Goal: Communication & Community: Answer question/provide support

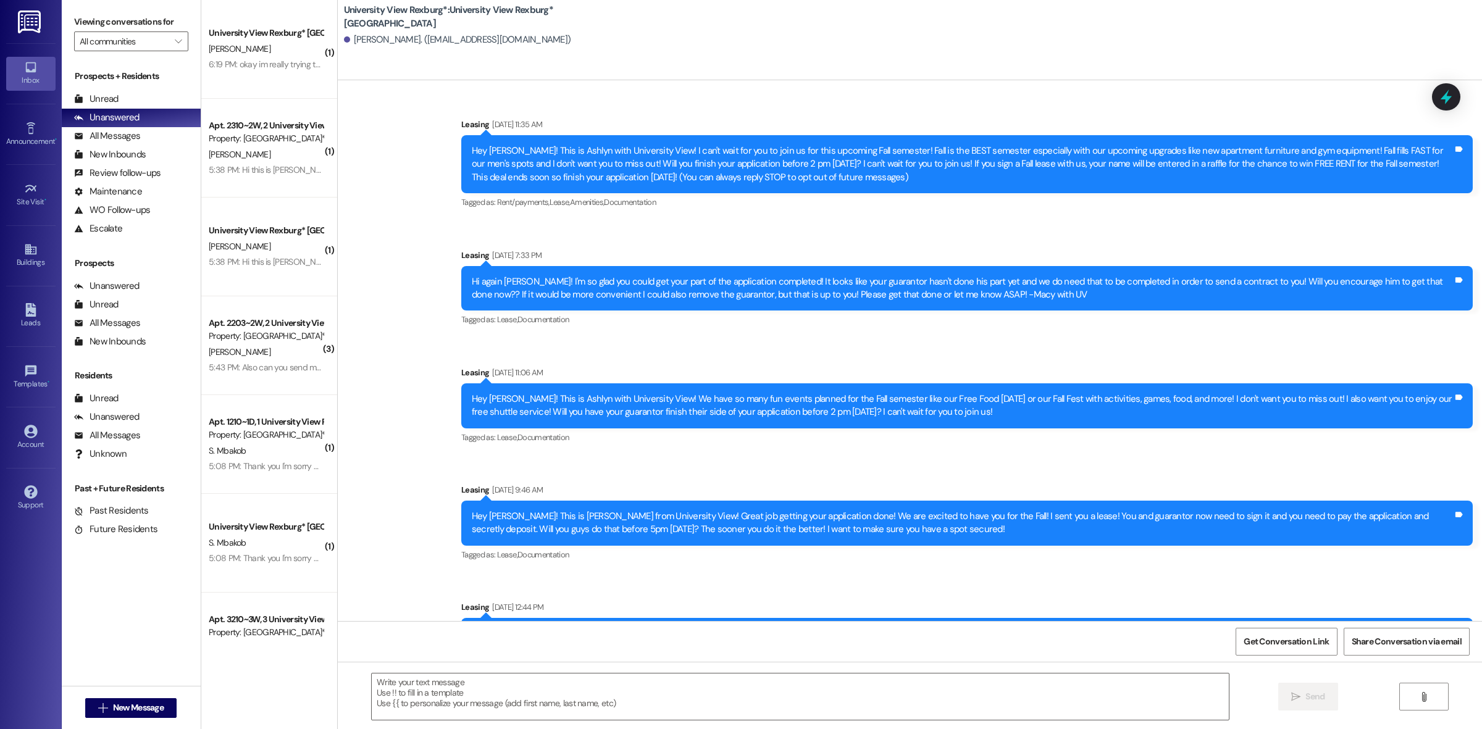
scroll to position [2243, 0]
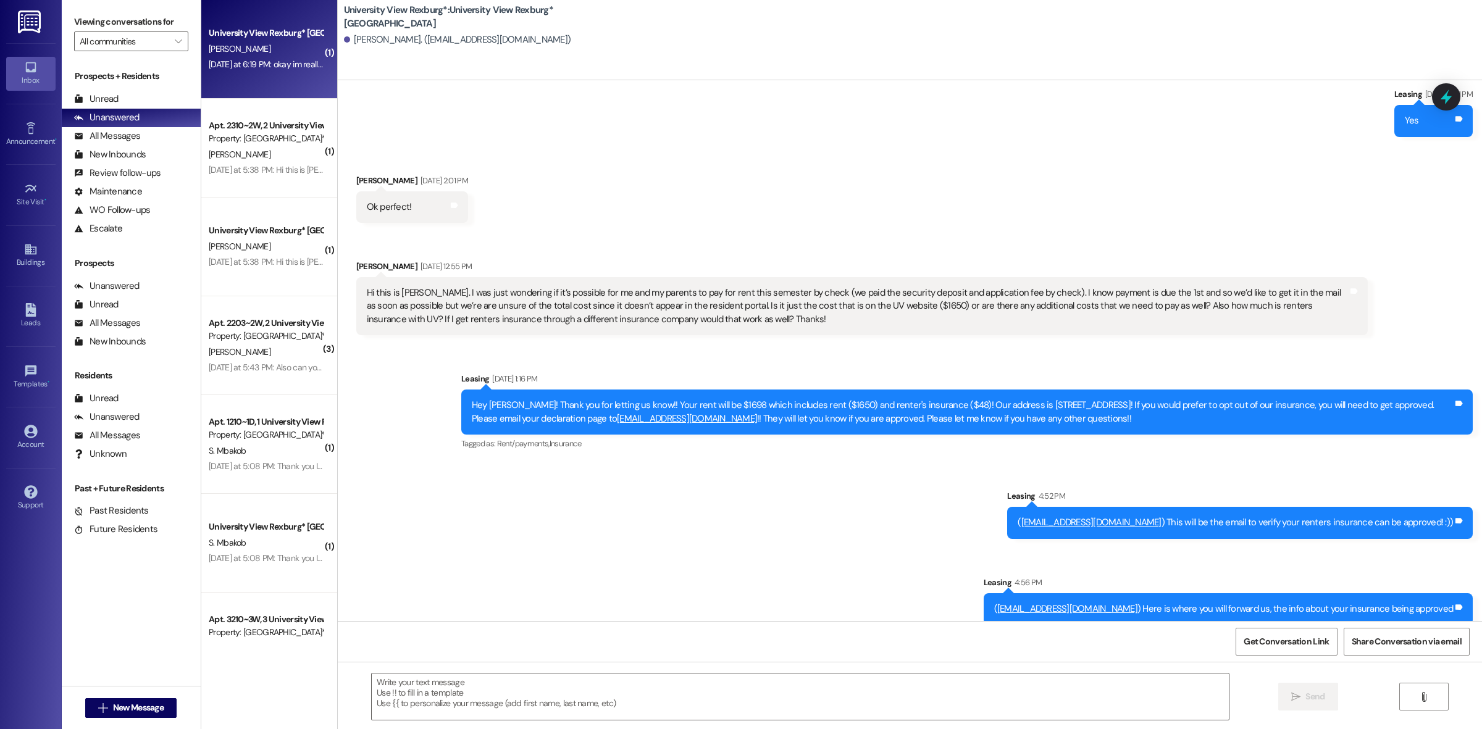
click at [263, 47] on div "[PERSON_NAME]" at bounding box center [266, 48] width 117 height 15
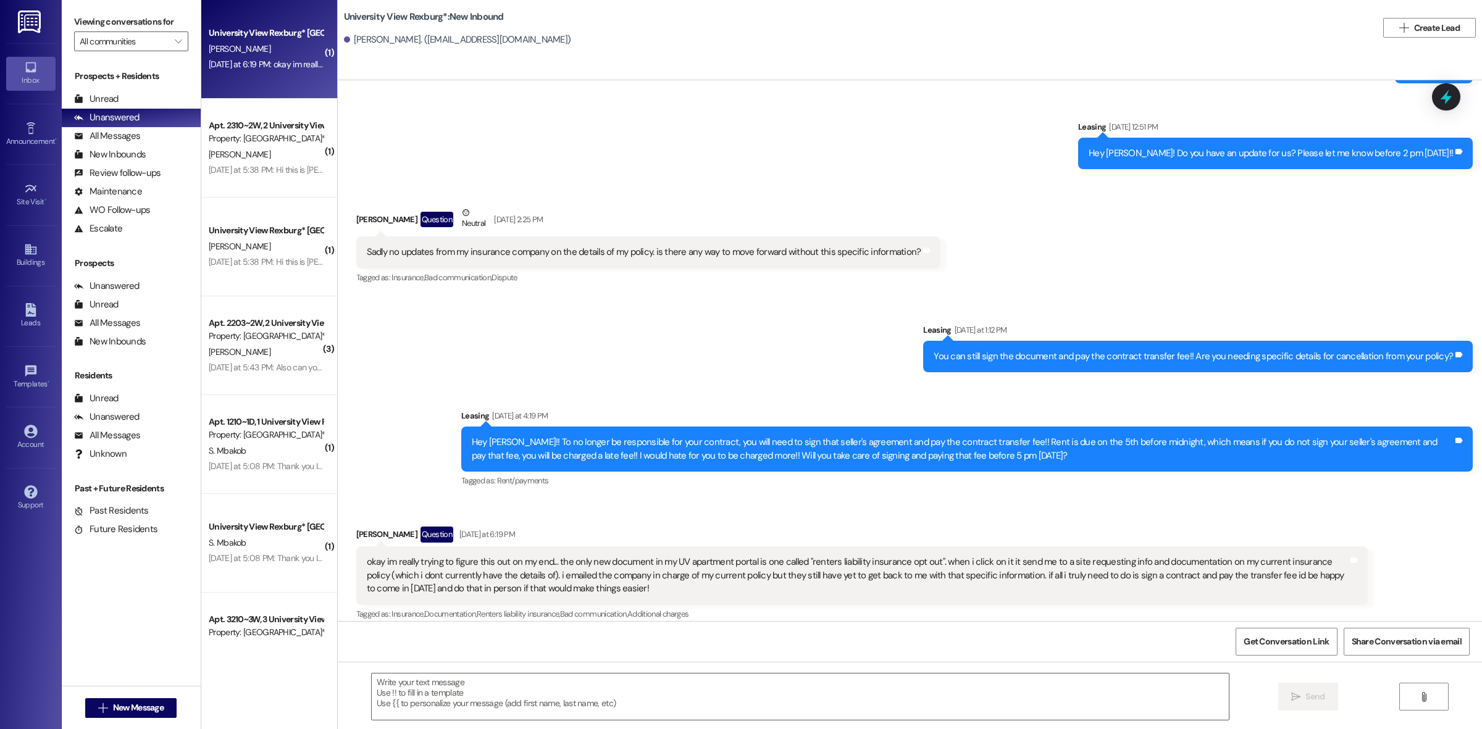
scroll to position [13995, 0]
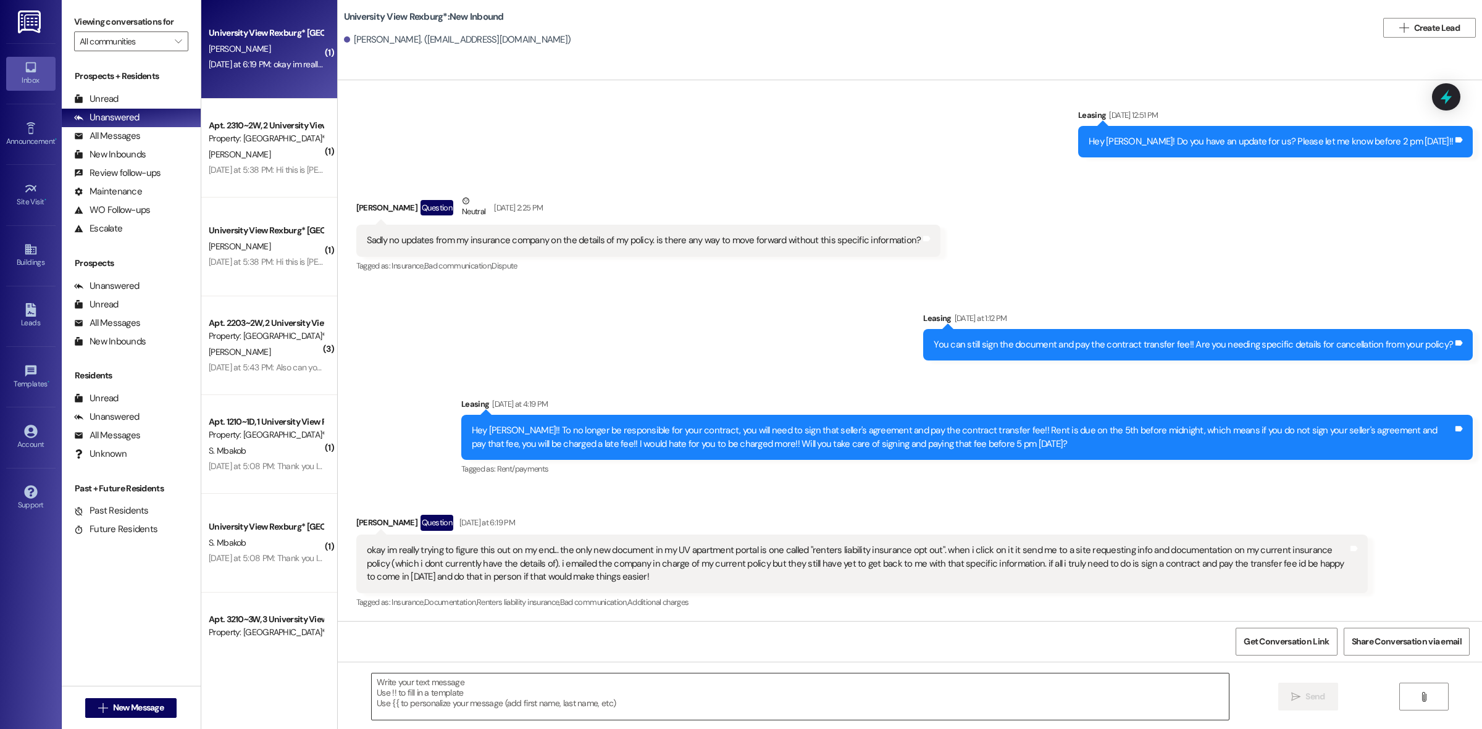
click at [520, 692] on textarea at bounding box center [800, 697] width 857 height 46
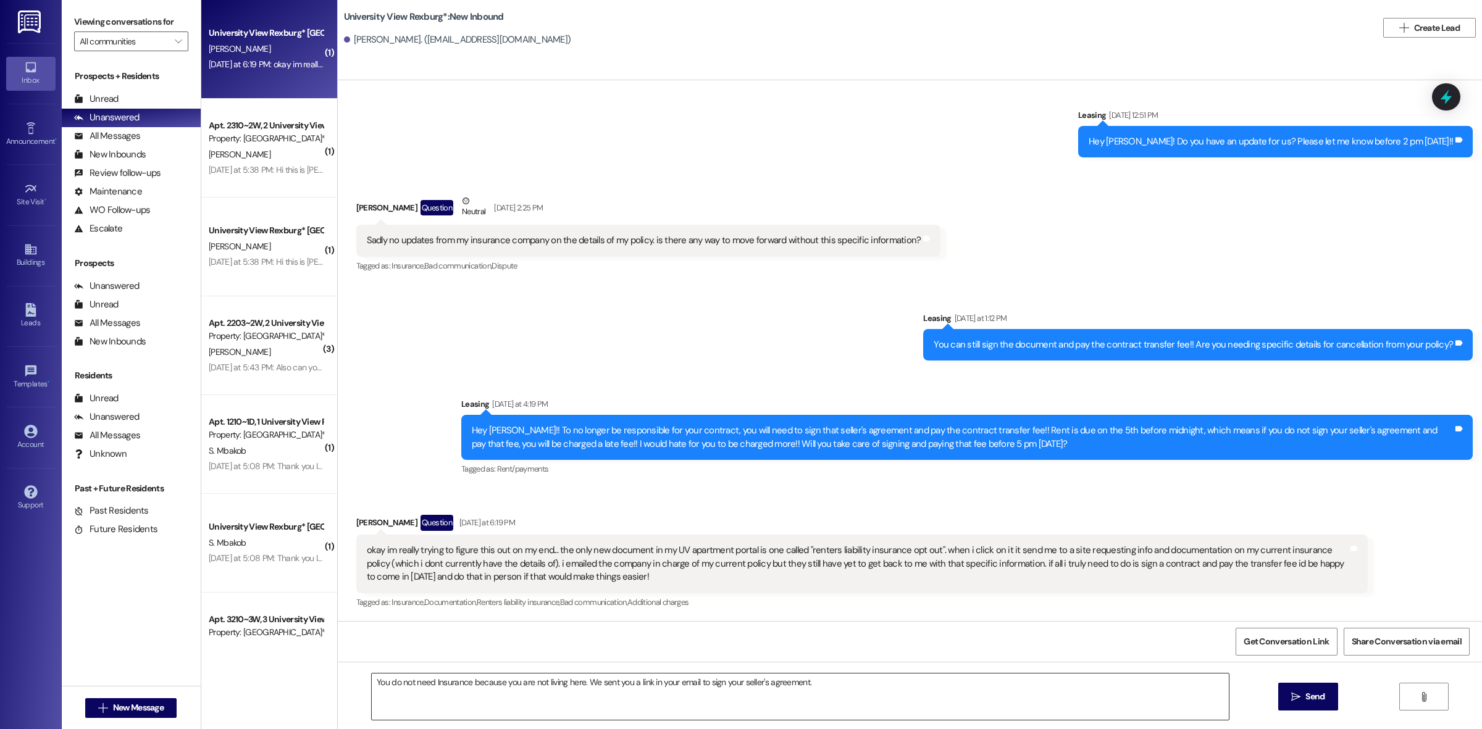
click at [935, 674] on textarea "You do not need Insurance because you are not living here. We sent you a link i…" at bounding box center [800, 697] width 857 height 46
click at [863, 686] on textarea "You do not need Insurance because you are not living here. We sent you a link i…" at bounding box center [800, 697] width 857 height 46
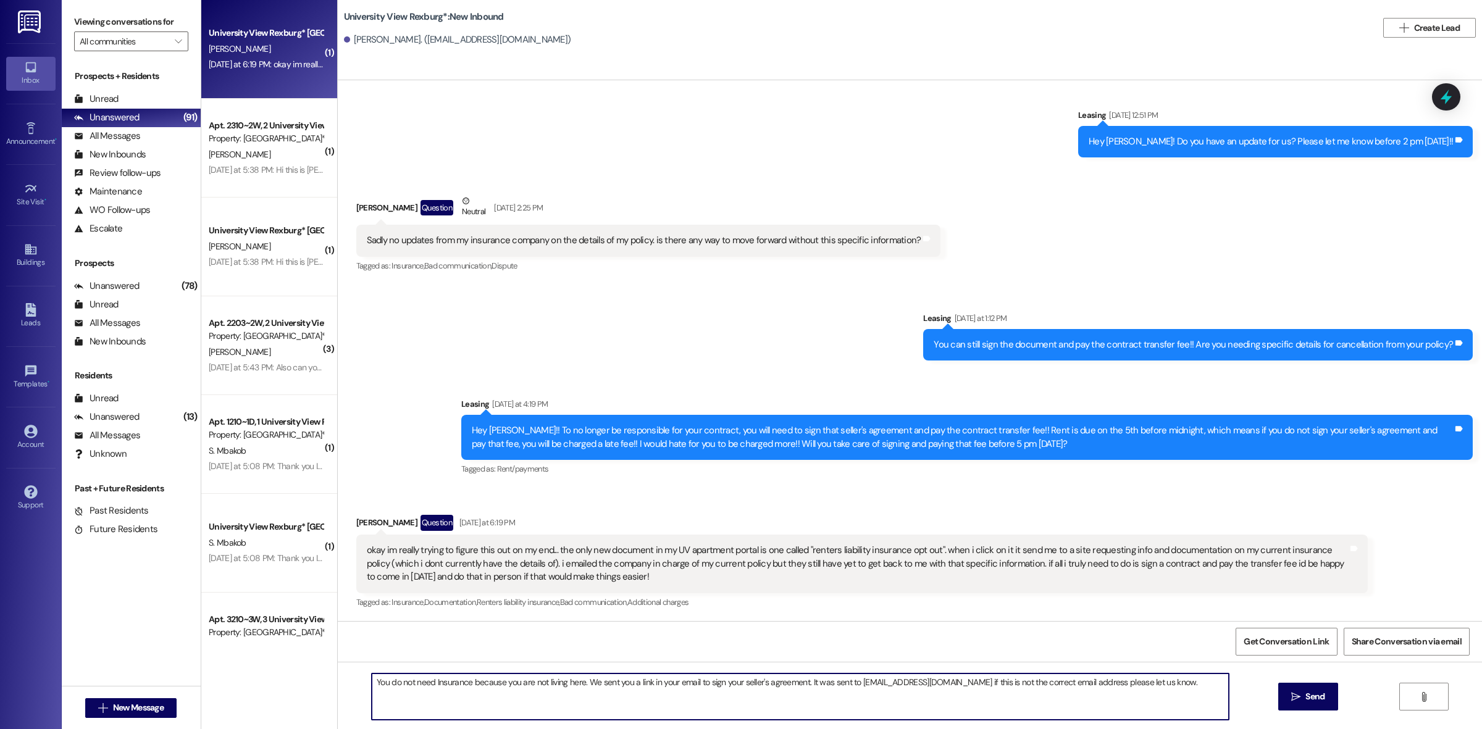
click at [544, 683] on textarea "You do not need Insurance because you are not living here. We sent you a link i…" at bounding box center [800, 697] width 857 height 46
click at [1194, 684] on textarea "You do not need Insurance because you are not going to be living here. We sent …" at bounding box center [800, 697] width 857 height 46
type textarea "You do not need Insurance because you are not going to be living here. We sent …"
click at [1299, 695] on icon "" at bounding box center [1296, 697] width 9 height 10
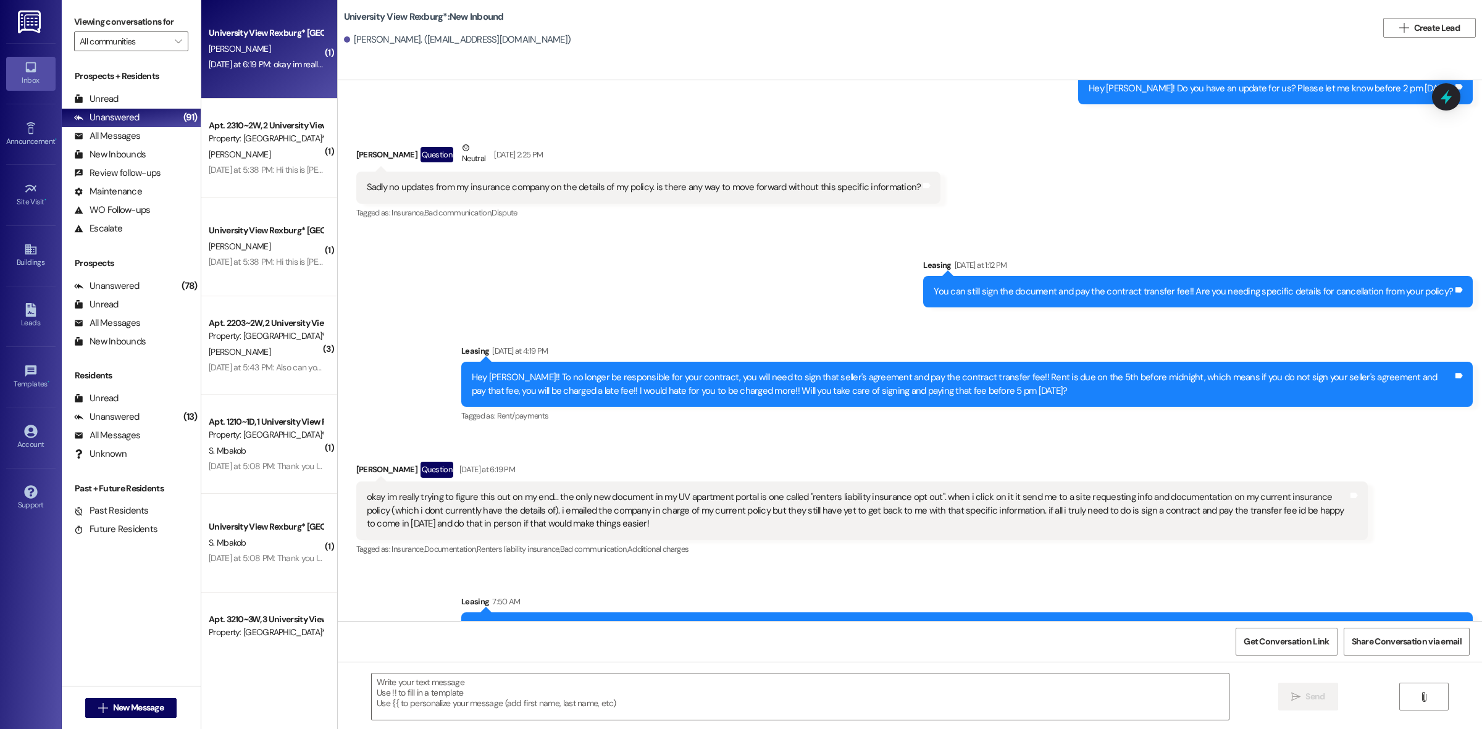
scroll to position [14081, 0]
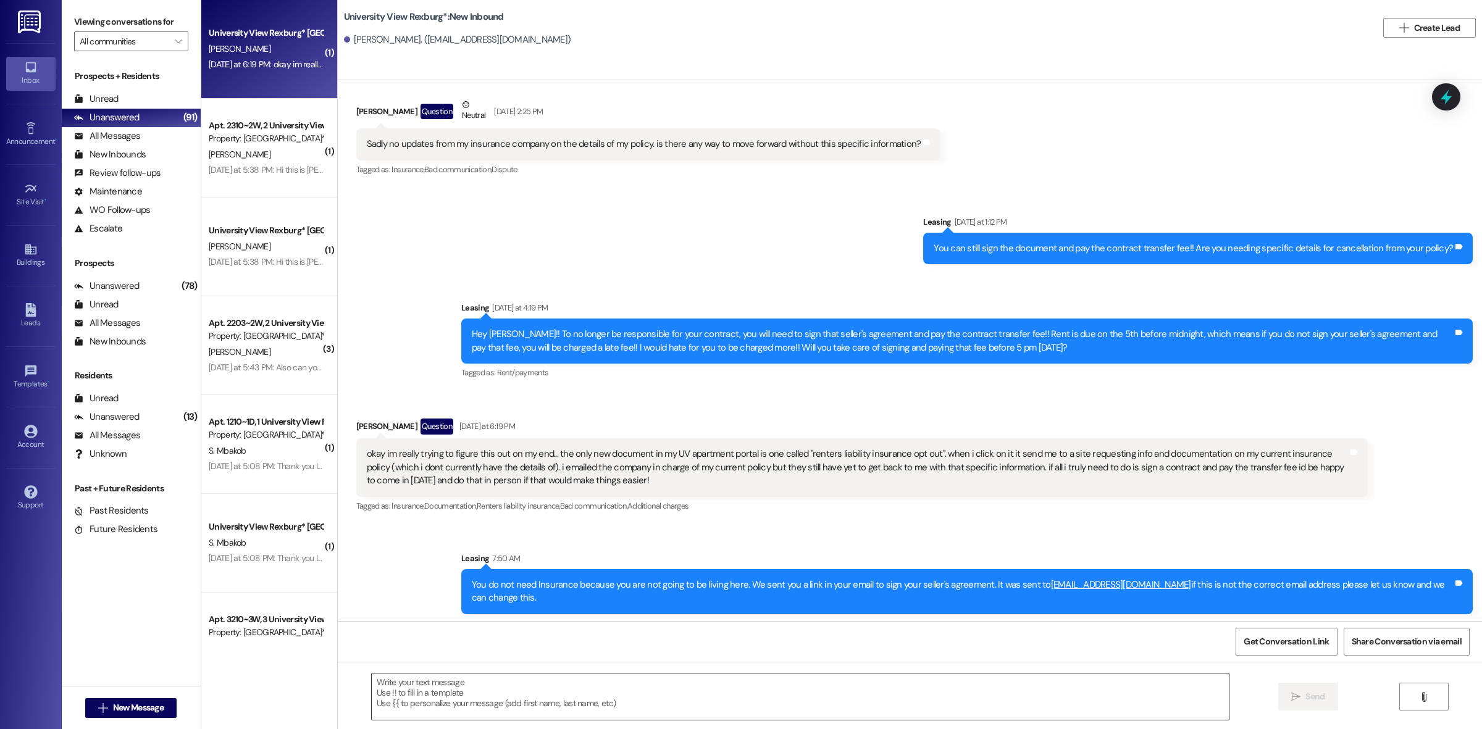
click at [772, 679] on textarea at bounding box center [800, 697] width 857 height 46
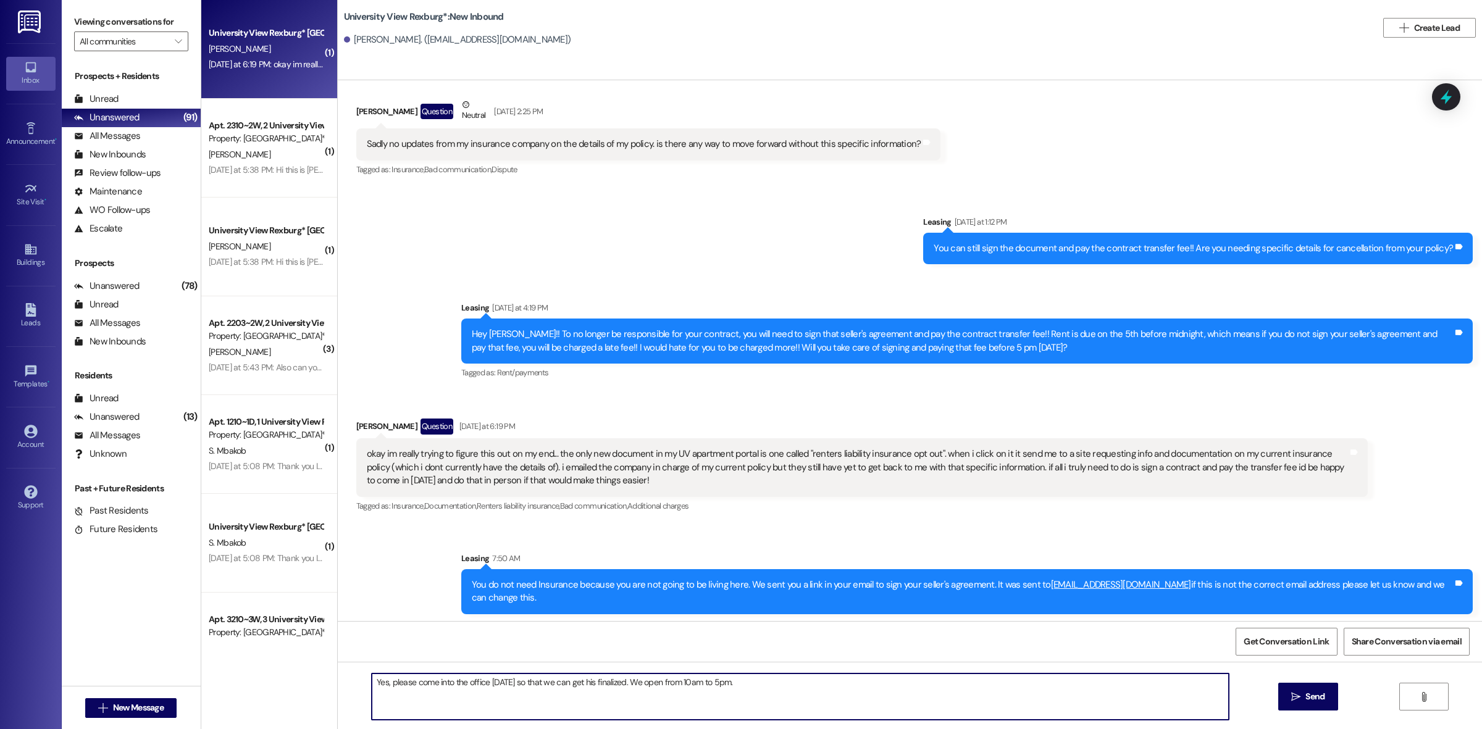
type textarea "Yes, please come into the office [DATE] so that we can get his finalized. We op…"
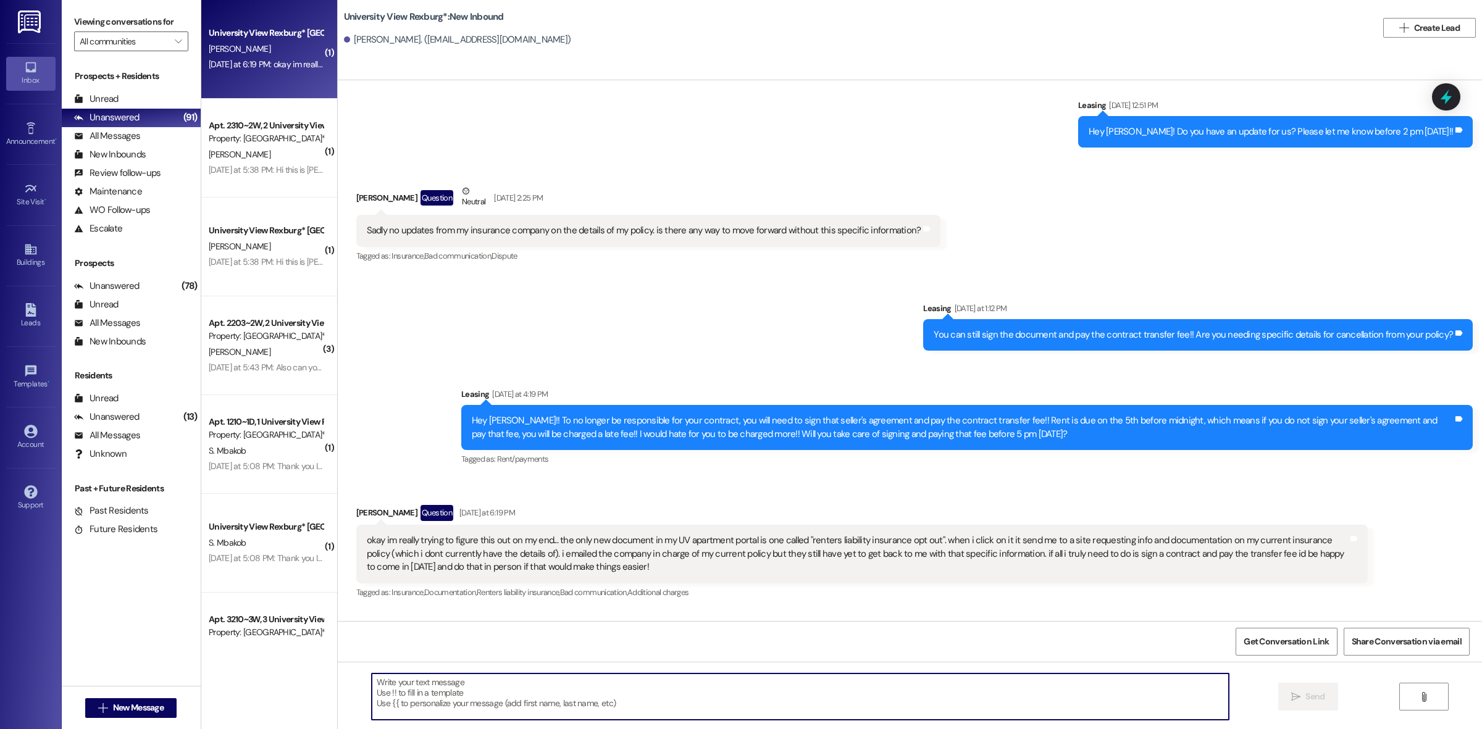
scroll to position [14167, 0]
